Goal: Transaction & Acquisition: Purchase product/service

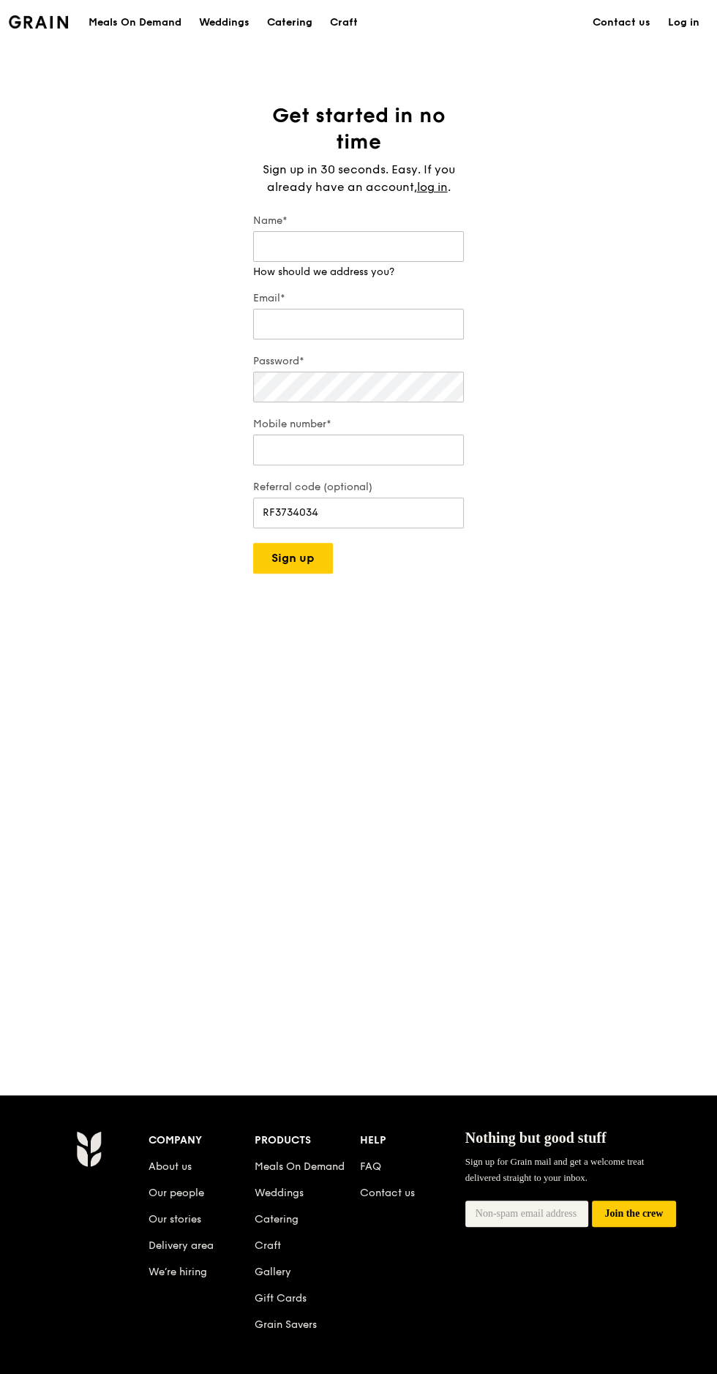
click at [307, 40] on div "Catering" at bounding box center [289, 23] width 45 height 44
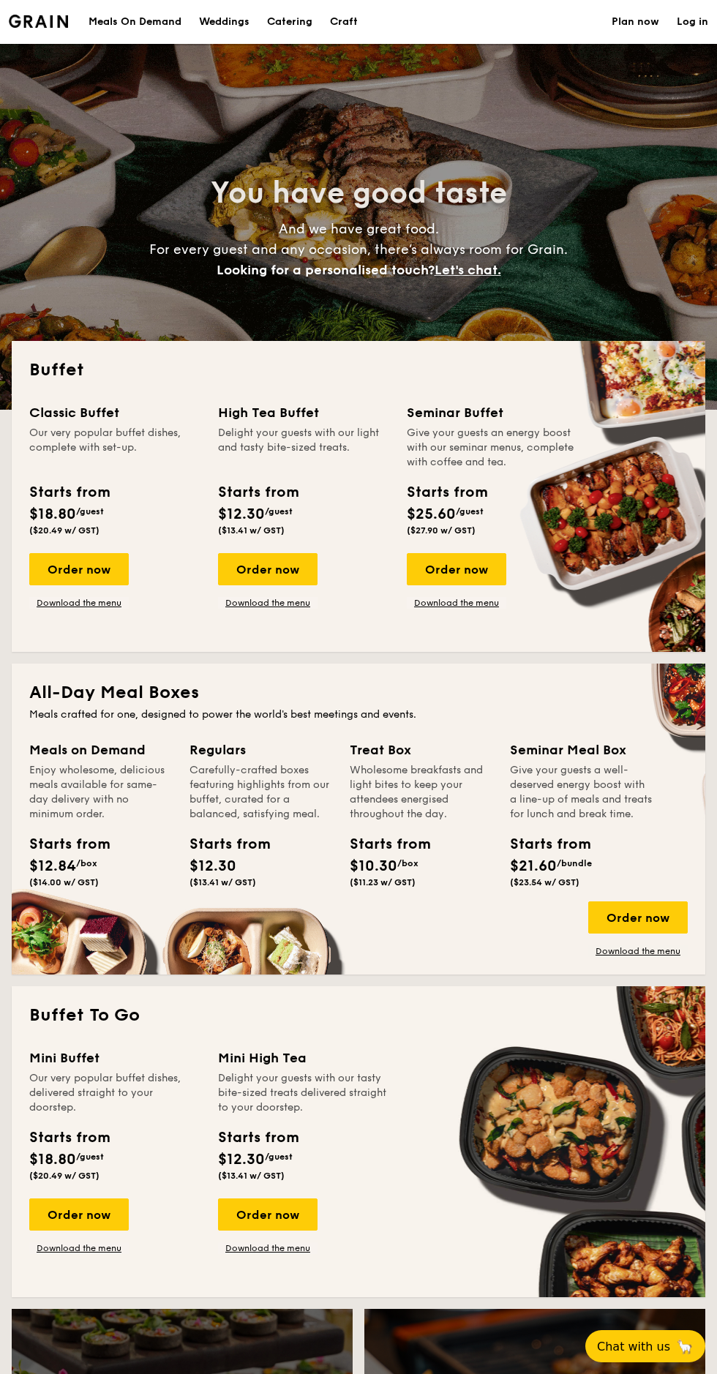
select select
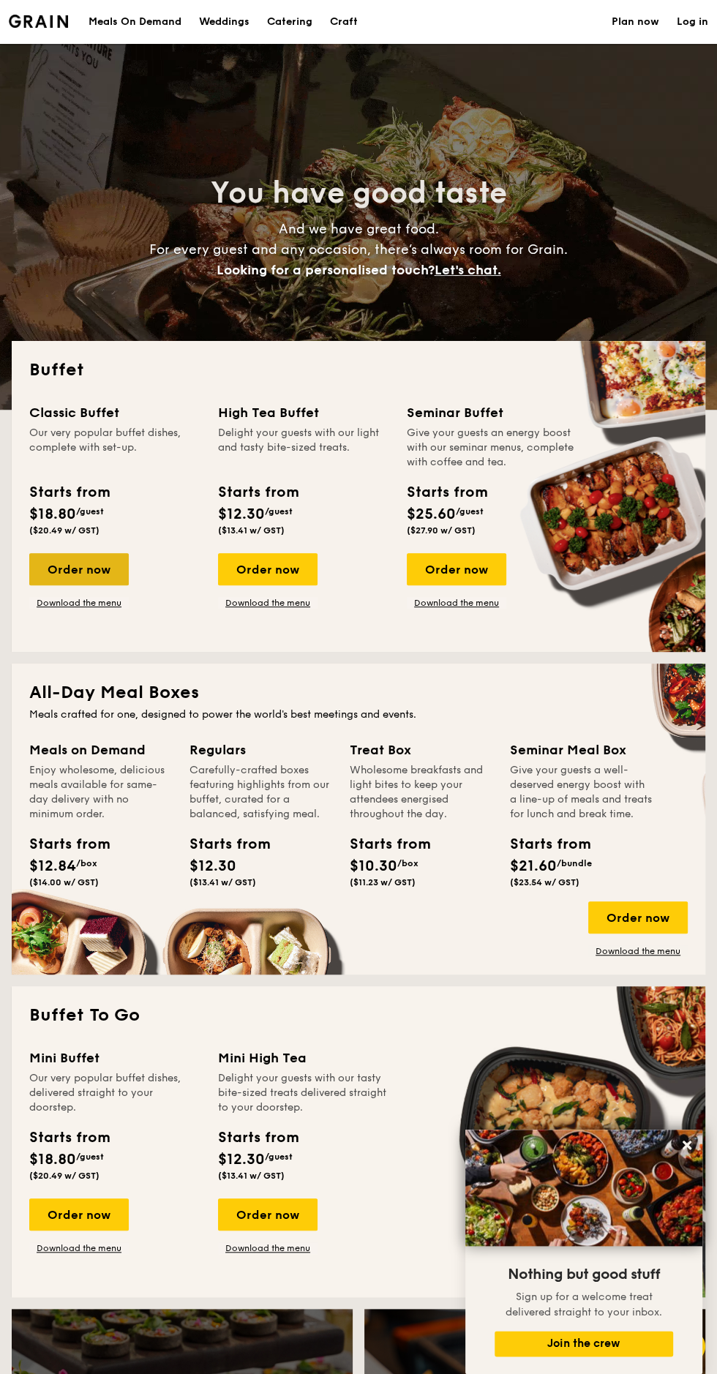
click at [110, 568] on div "Order now" at bounding box center [78, 569] width 99 height 32
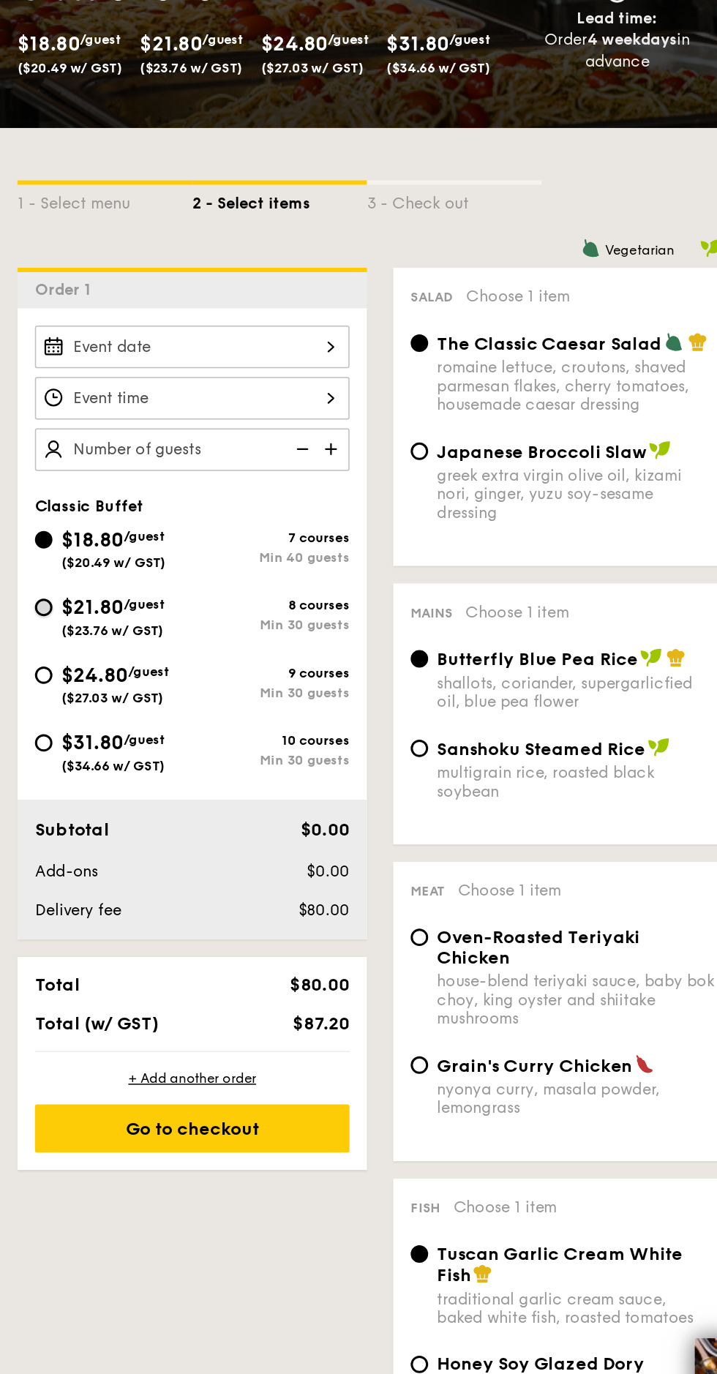
click at [29, 638] on input "$21.80 /guest ($23.76 w/ GST) 8 courses Min 30 guests" at bounding box center [29, 640] width 12 height 12
radio input "true"
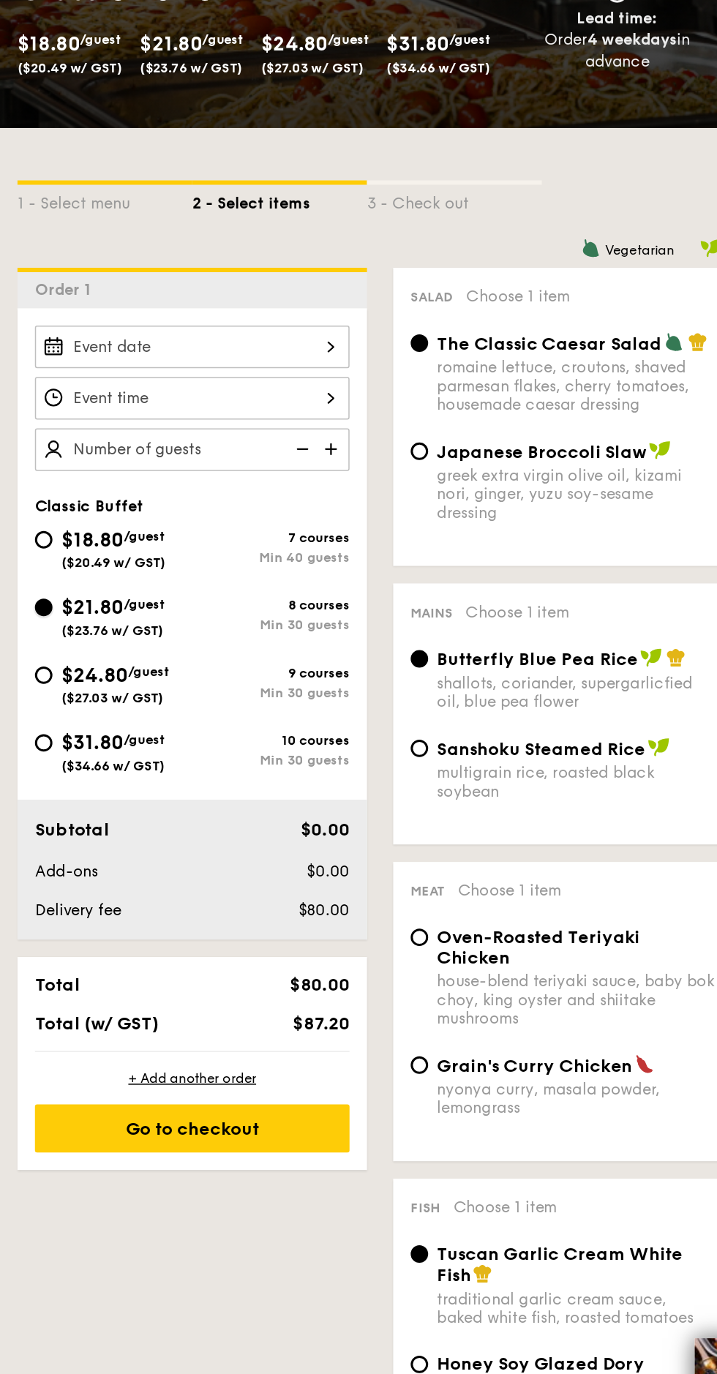
radio input "true"
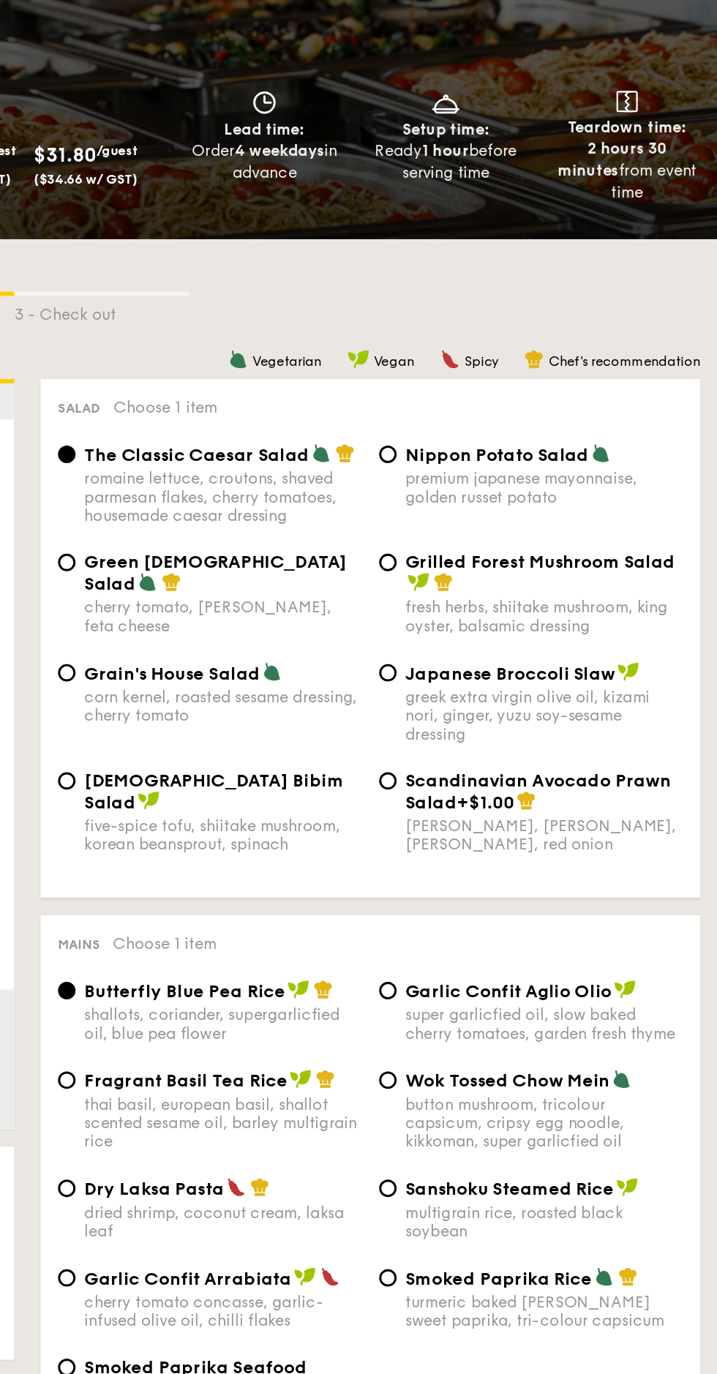
select select
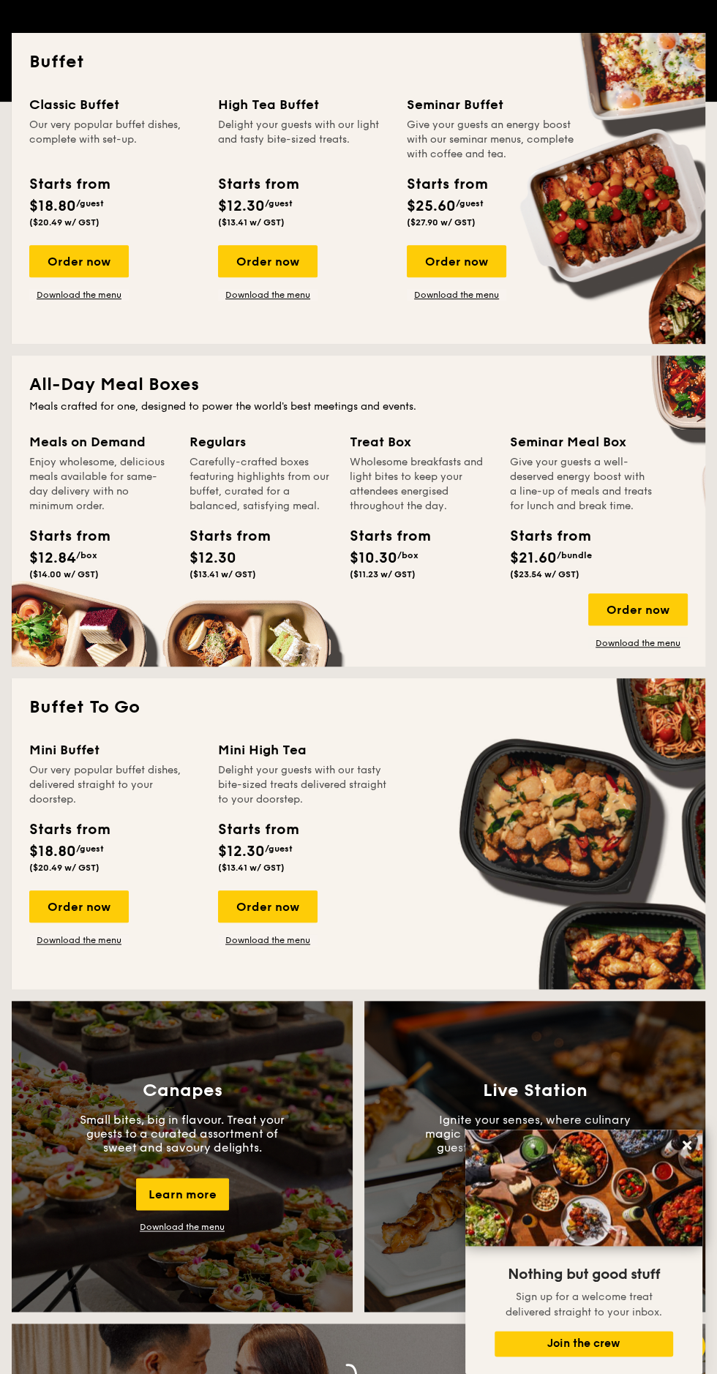
scroll to position [303, 0]
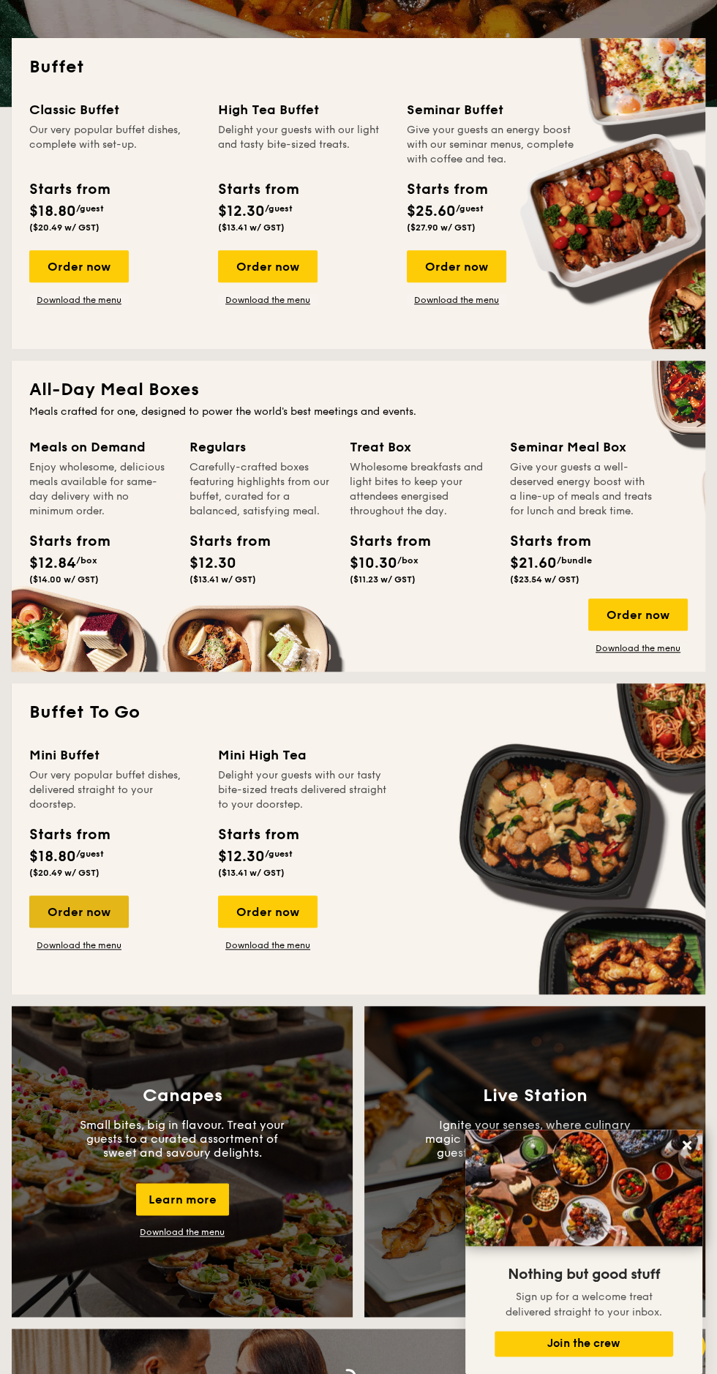
click at [109, 903] on div "Order now" at bounding box center [78, 911] width 99 height 32
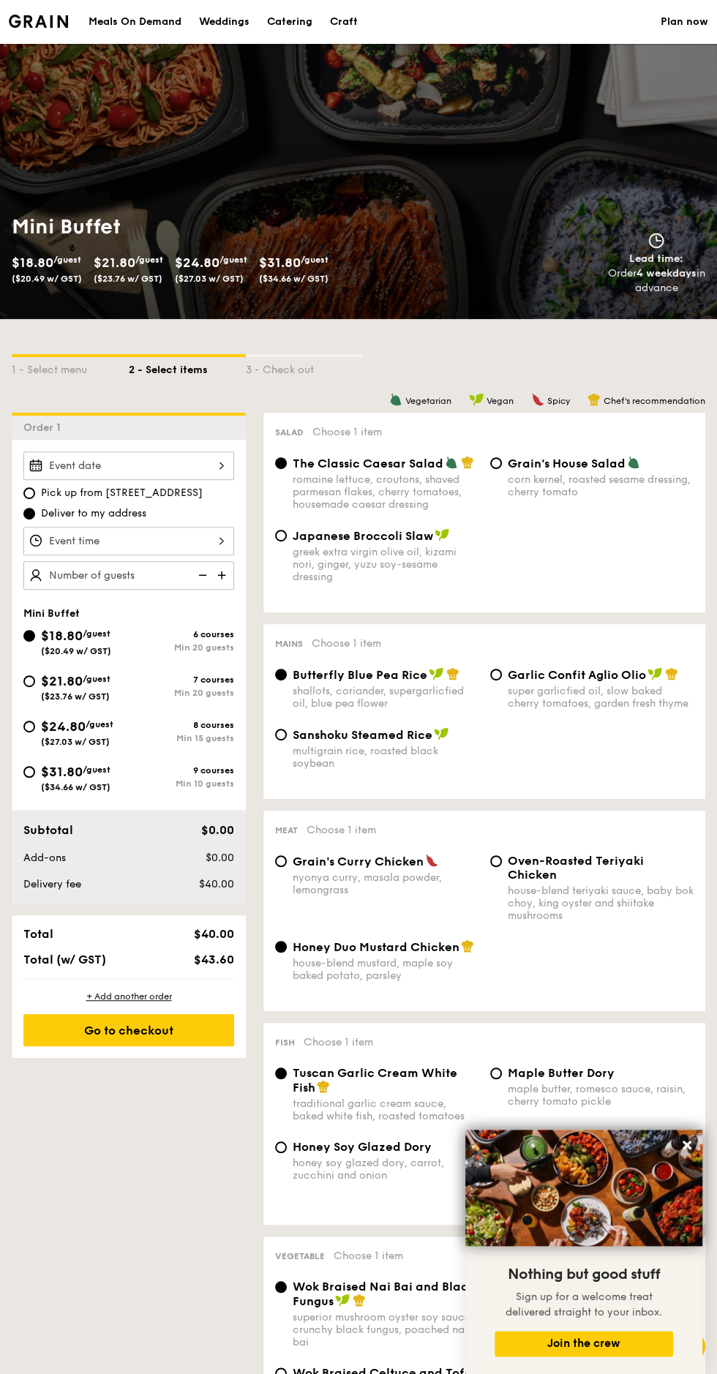
click at [75, 769] on span "$31.80" at bounding box center [62, 772] width 42 height 16
click at [35, 769] on input "$31.80 /guest ($34.66 w/ GST) 9 courses Min 10 guests" at bounding box center [29, 772] width 12 height 12
radio input "true"
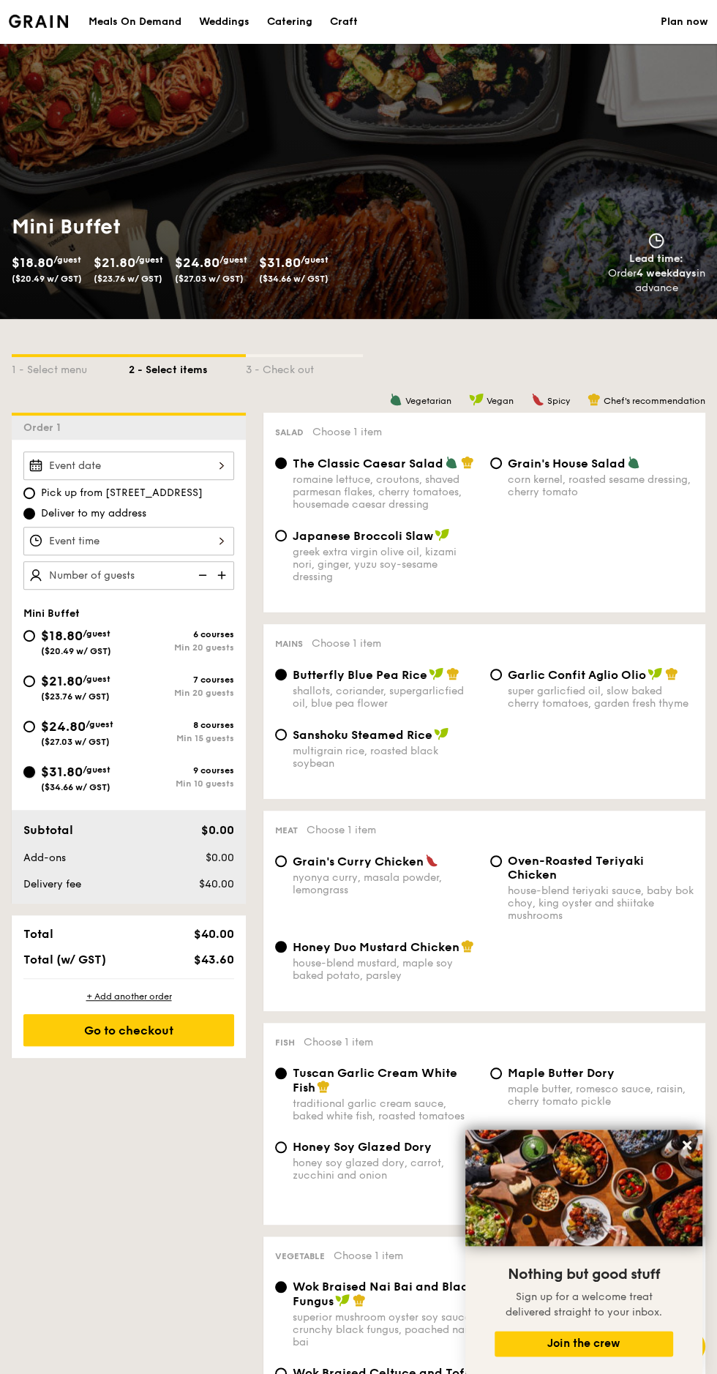
radio input "false"
radio input "true"
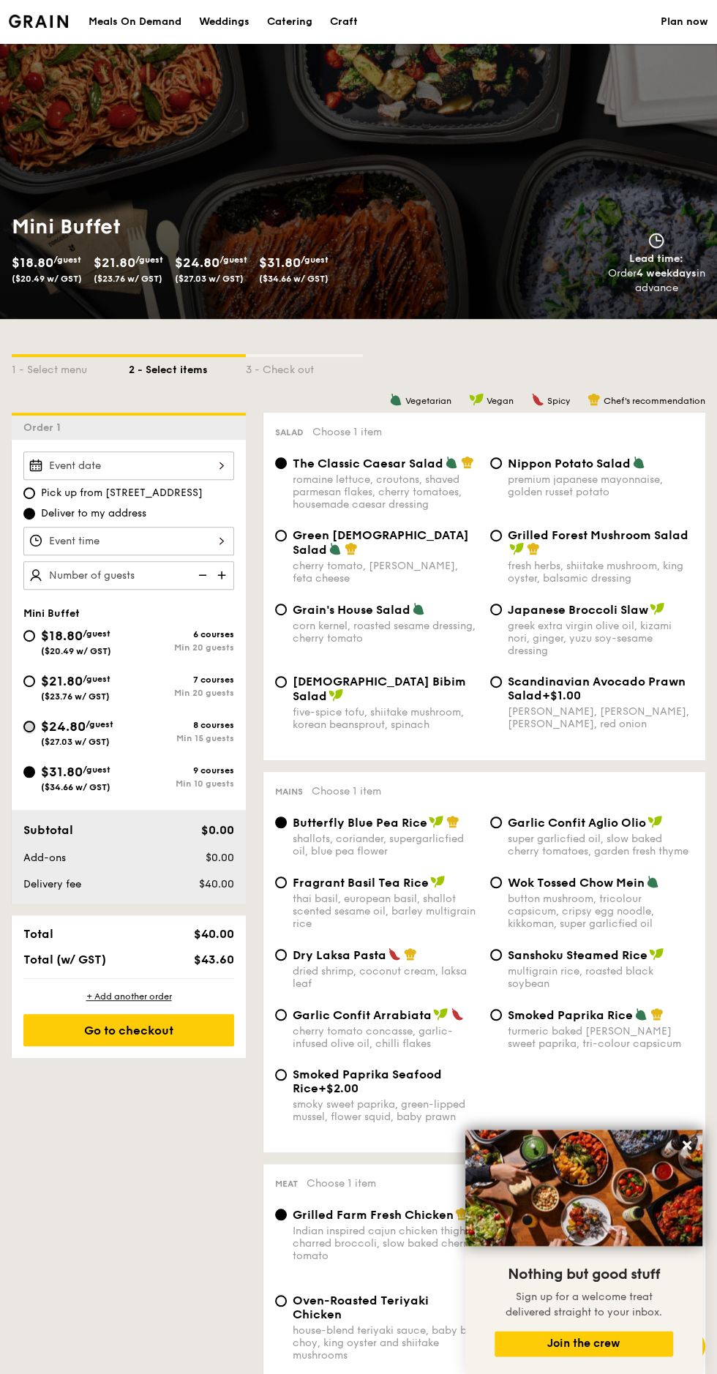
click at [29, 728] on input "$24.80 /guest ($27.03 w/ GST) 8 courses Min 15 guests" at bounding box center [29, 726] width 12 height 12
radio input "true"
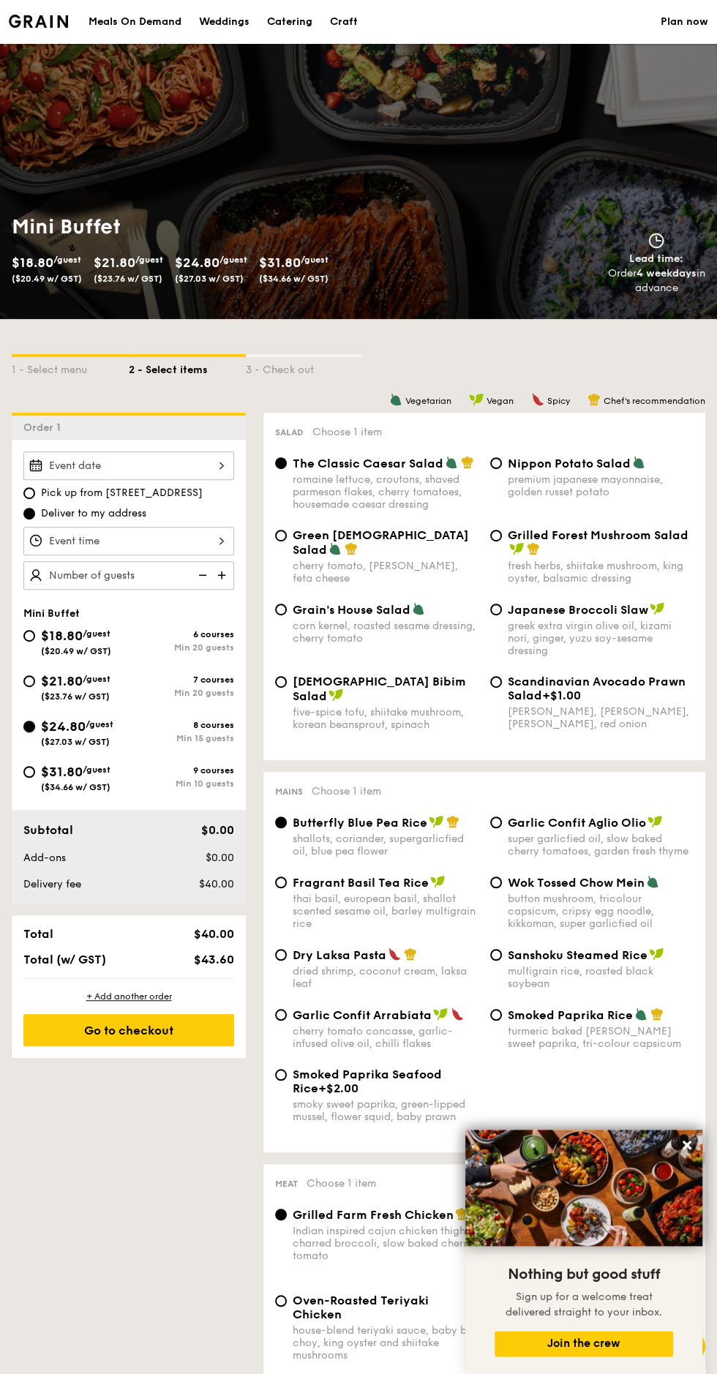
radio input "true"
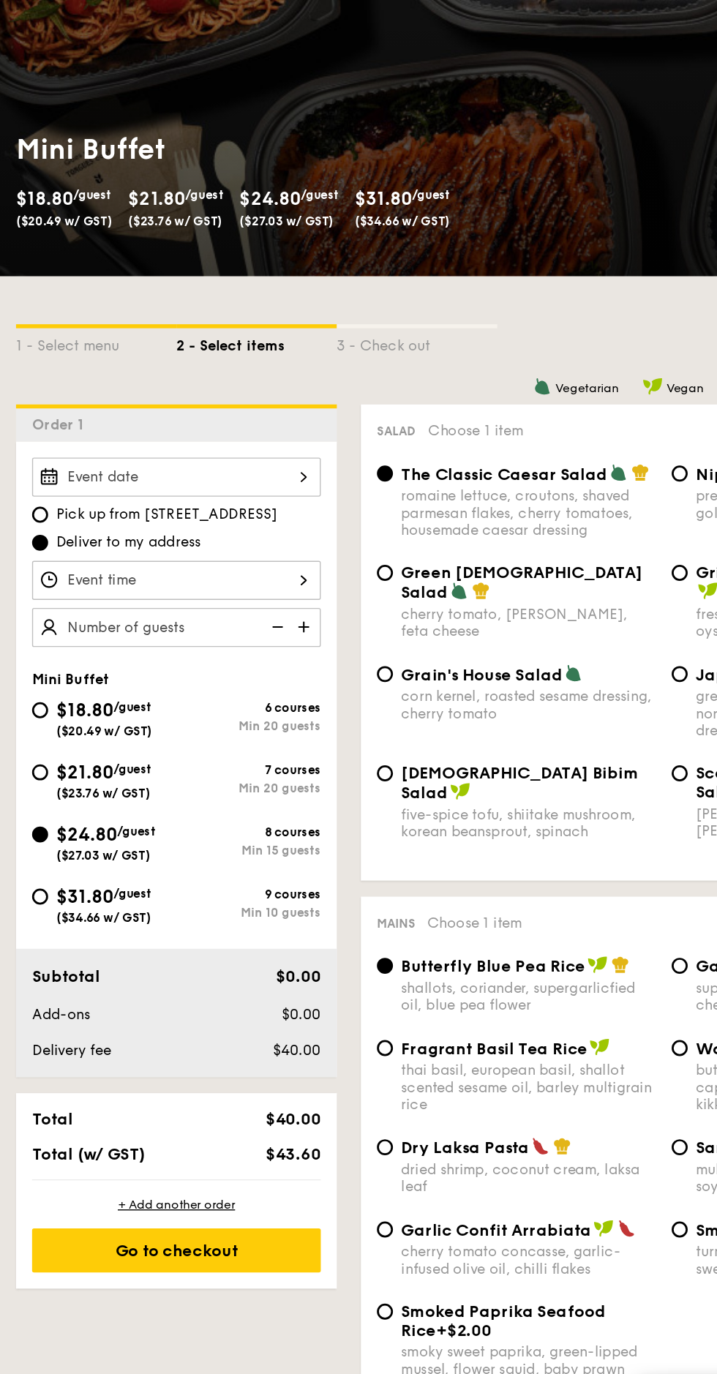
click at [225, 576] on img at bounding box center [223, 575] width 22 height 28
type input "15 guests"
